Goal: Connect with others: Connect with others

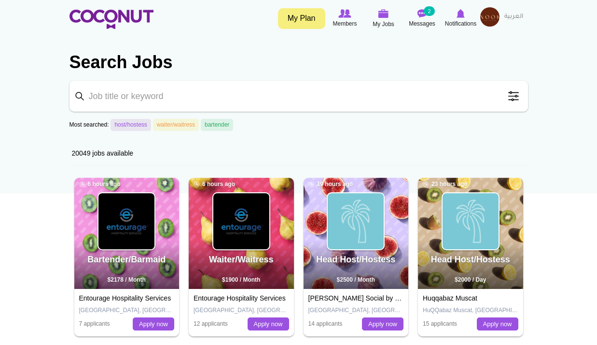
click at [494, 22] on img at bounding box center [490, 16] width 19 height 19
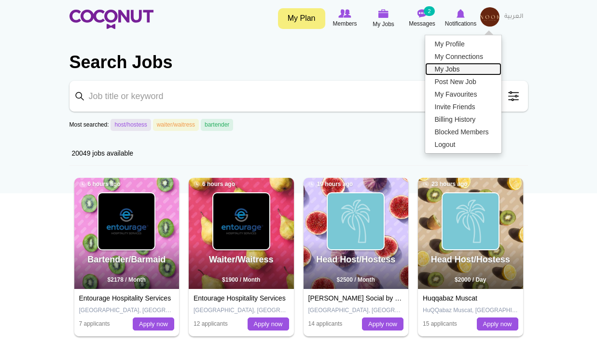
click at [460, 67] on link "My Jobs" at bounding box center [463, 69] width 76 height 13
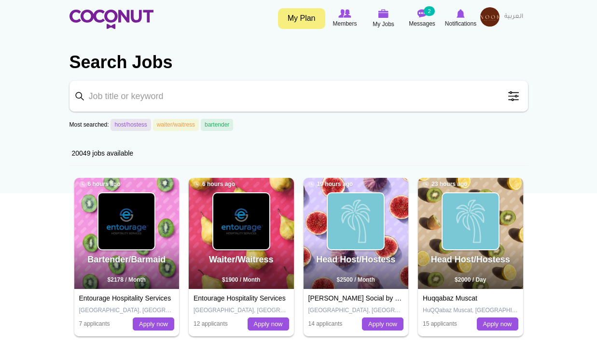
click at [497, 11] on img at bounding box center [490, 16] width 19 height 19
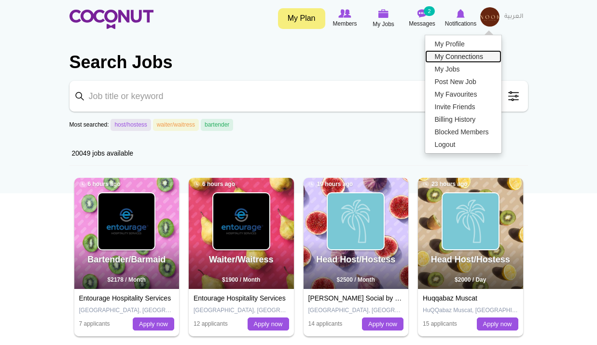
click at [463, 56] on link "My Connections" at bounding box center [463, 56] width 76 height 13
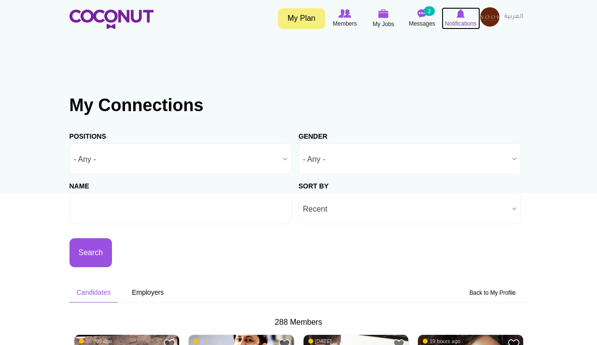
click at [466, 18] on icon at bounding box center [461, 13] width 37 height 11
click at [491, 18] on img at bounding box center [490, 16] width 19 height 19
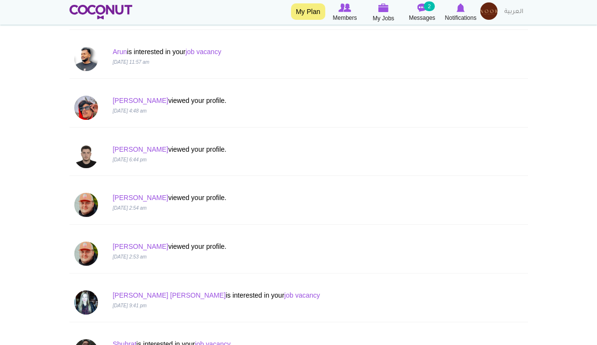
scroll to position [628, 0]
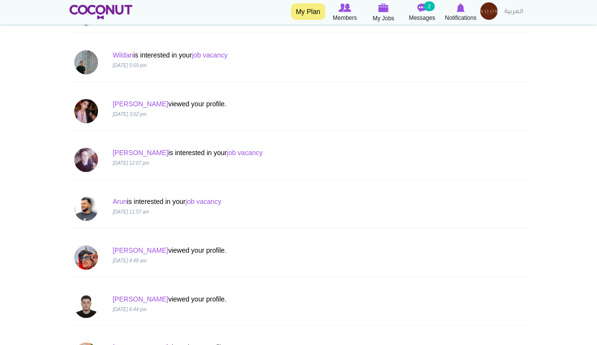
click at [489, 14] on img at bounding box center [489, 10] width 17 height 17
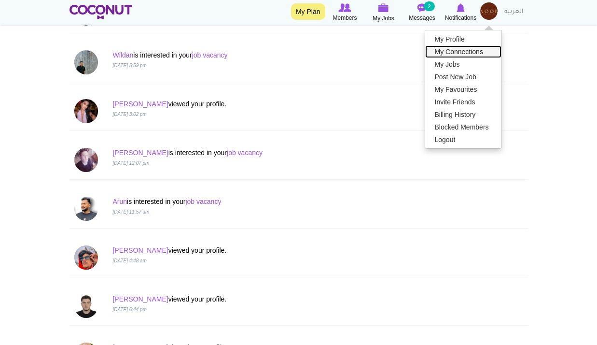
click at [459, 49] on link "My Connections" at bounding box center [463, 51] width 76 height 13
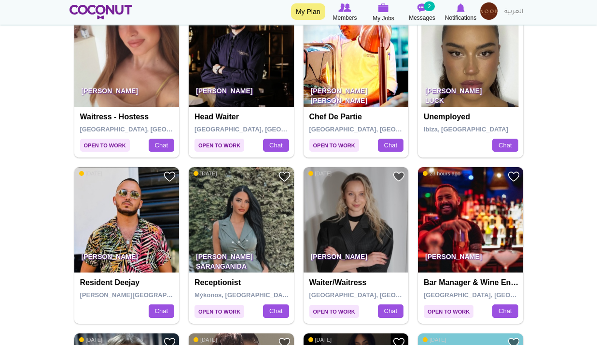
scroll to position [773, 0]
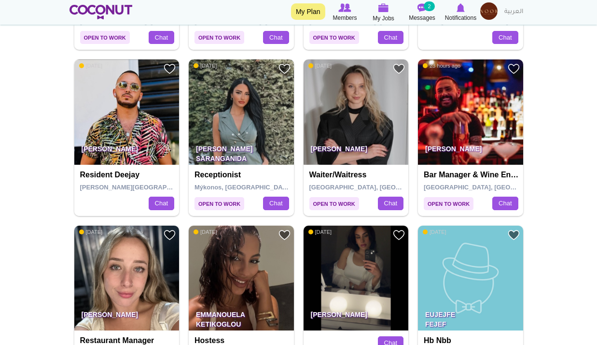
click at [222, 122] on img at bounding box center [241, 111] width 105 height 105
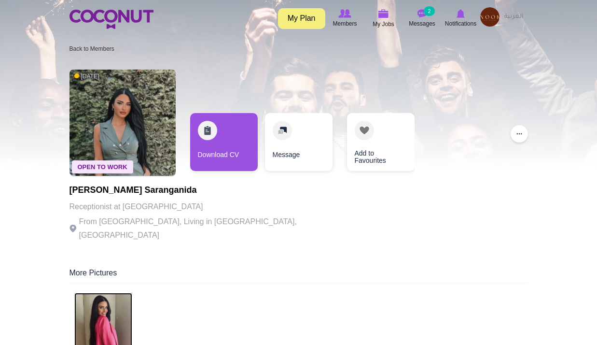
click at [116, 322] on img at bounding box center [103, 322] width 58 height 58
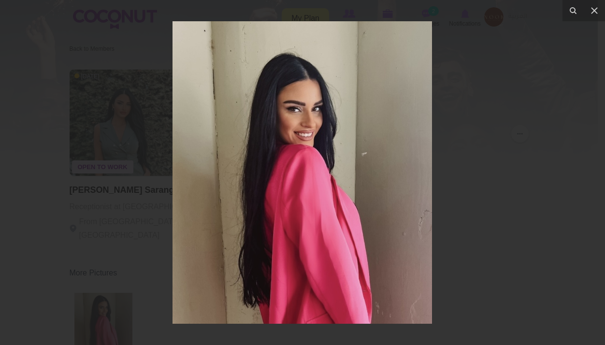
click at [23, 135] on div at bounding box center [302, 172] width 605 height 345
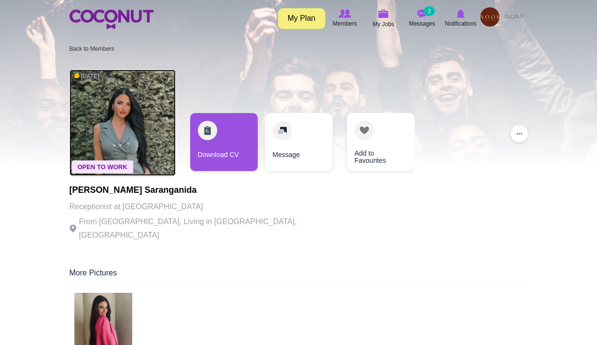
click at [148, 118] on img at bounding box center [123, 123] width 106 height 106
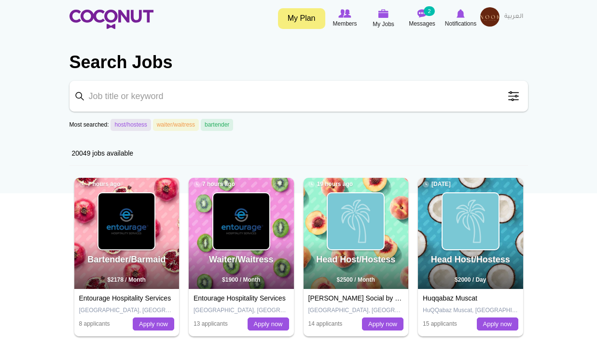
click at [486, 19] on img at bounding box center [490, 16] width 19 height 19
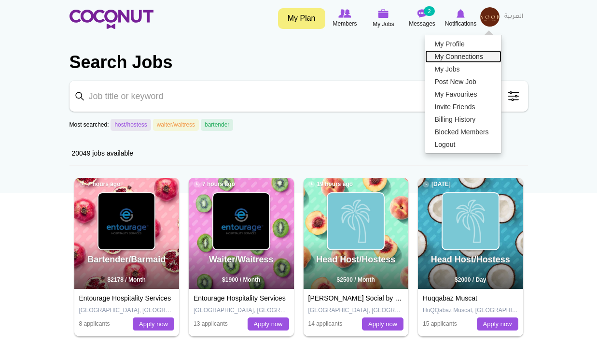
click at [463, 57] on link "My Connections" at bounding box center [463, 56] width 76 height 13
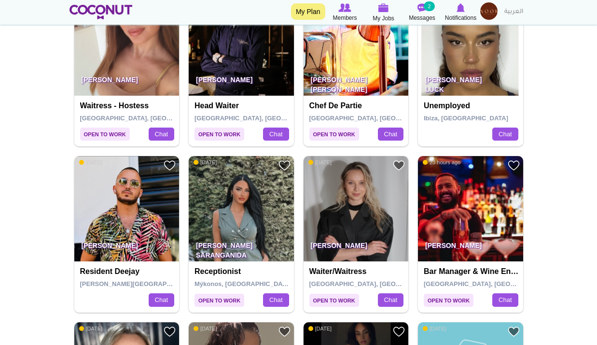
scroll to position [966, 0]
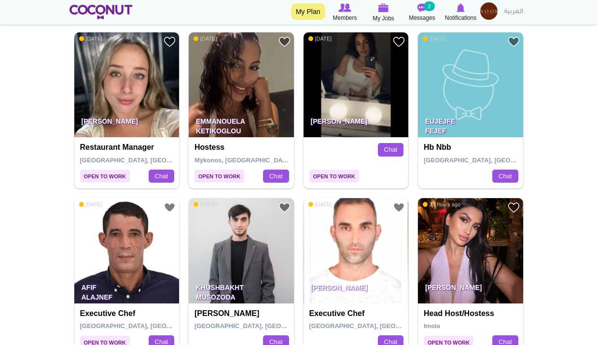
click at [488, 14] on img at bounding box center [489, 10] width 17 height 17
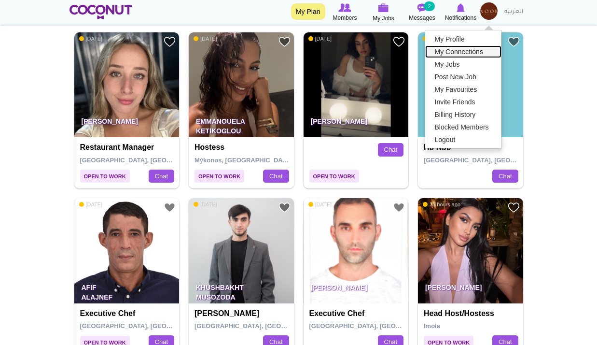
click at [461, 51] on link "My Connections" at bounding box center [463, 51] width 76 height 13
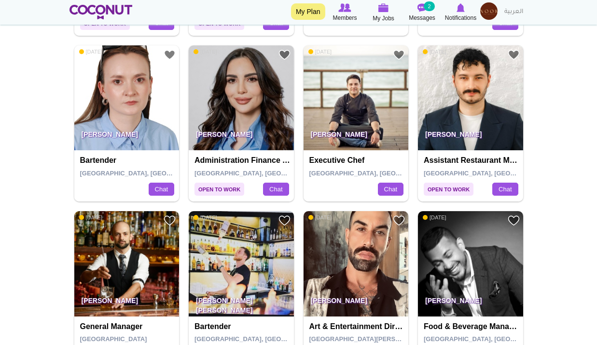
scroll to position [1401, 0]
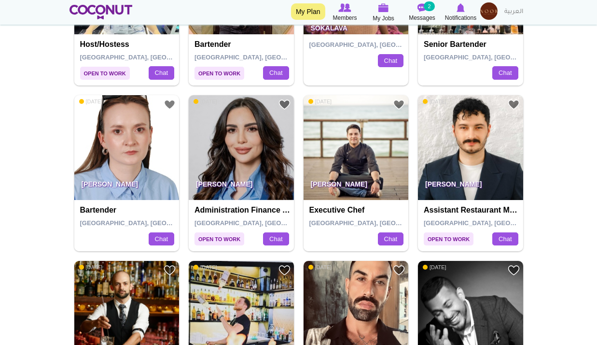
click at [493, 8] on img at bounding box center [489, 10] width 17 height 17
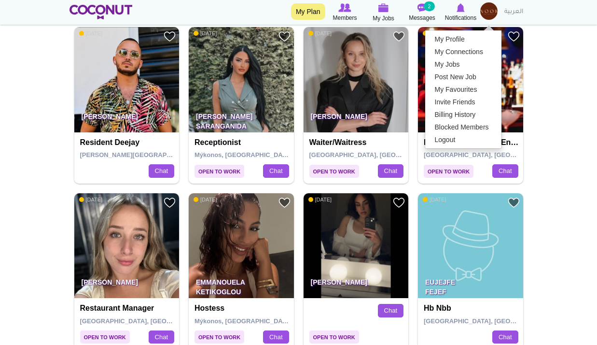
scroll to position [773, 0]
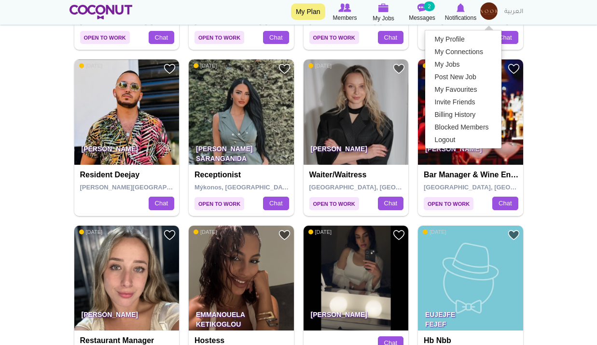
click at [589, 212] on body "Toggle navigation My Plan Members My Jobs Post a Job Messages 2 Notifications M…" at bounding box center [298, 331] width 597 height 2209
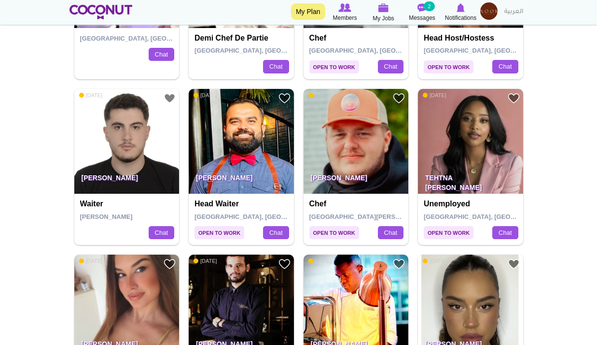
scroll to position [338, 0]
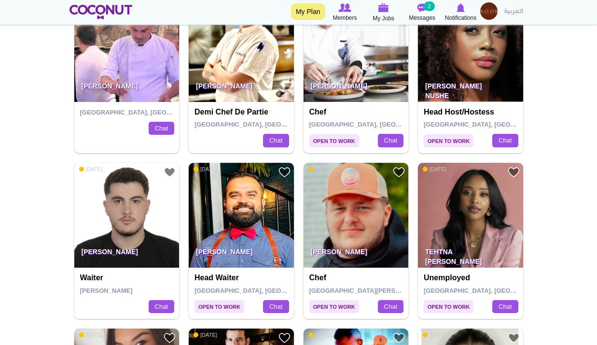
click at [374, 241] on p "[PERSON_NAME]" at bounding box center [356, 254] width 105 height 27
click at [357, 215] on img at bounding box center [356, 215] width 105 height 105
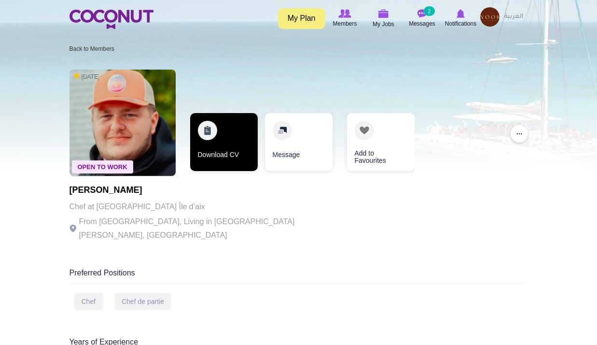
click at [231, 144] on link "Download CV" at bounding box center [224, 142] width 68 height 58
